Goal: Information Seeking & Learning: Learn about a topic

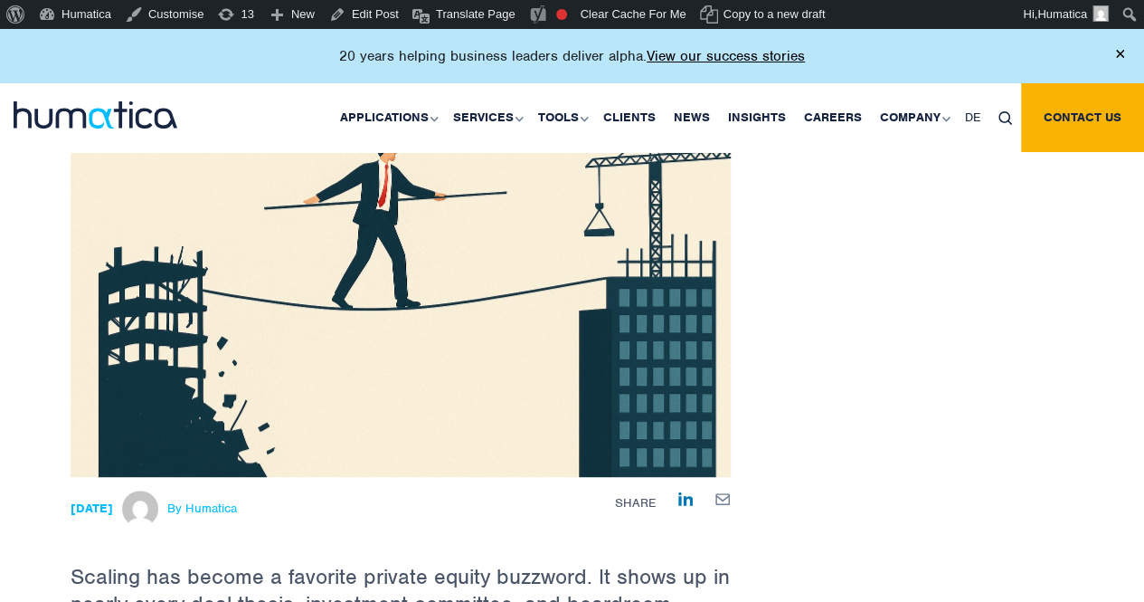
scroll to position [452, 0]
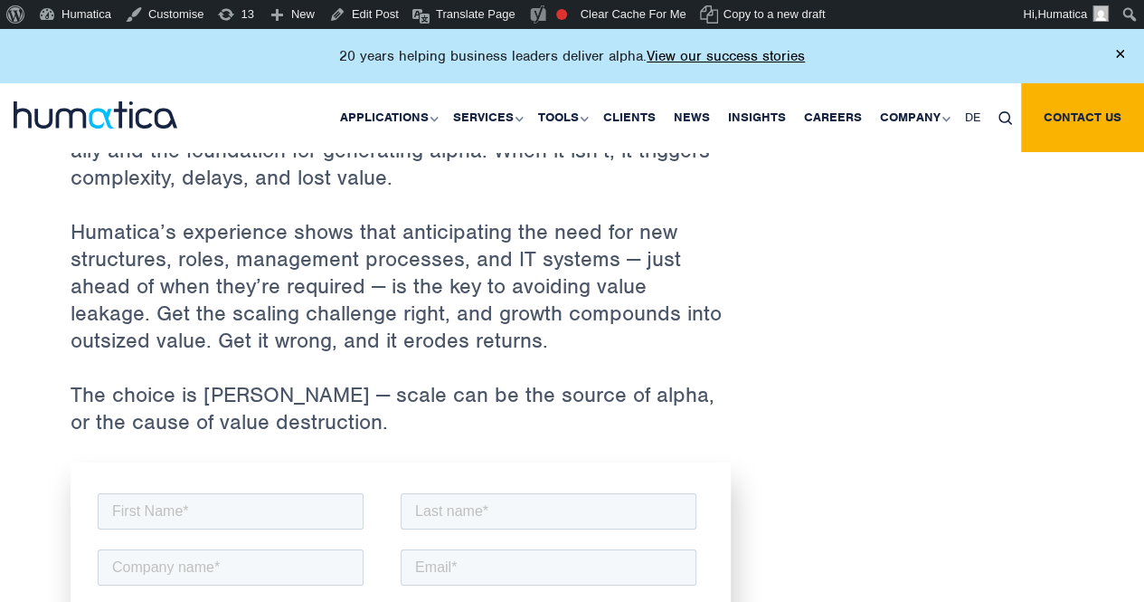
scroll to position [3076, 0]
